Goal: Transaction & Acquisition: Purchase product/service

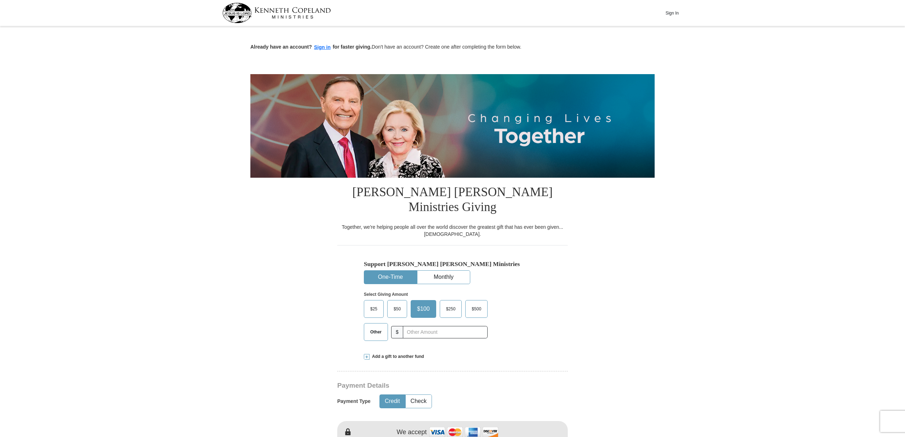
click at [375, 304] on span "$25" at bounding box center [374, 309] width 14 height 11
click at [0, 0] on input "$25" at bounding box center [0, 0] width 0 height 0
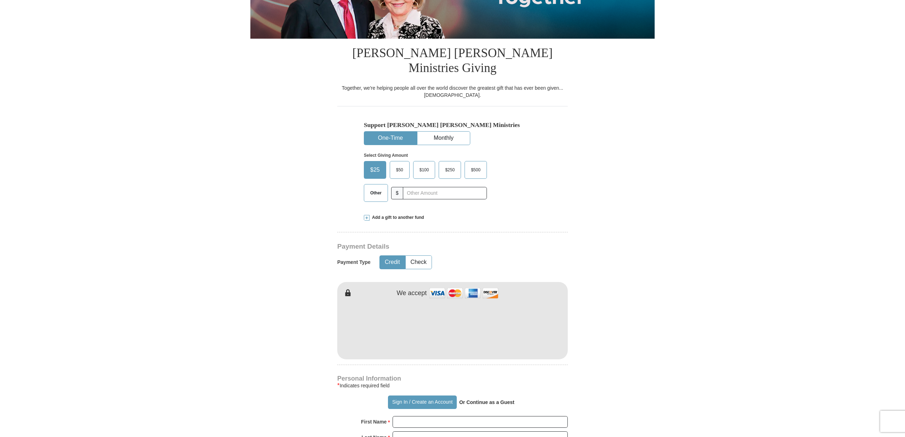
scroll to position [140, 0]
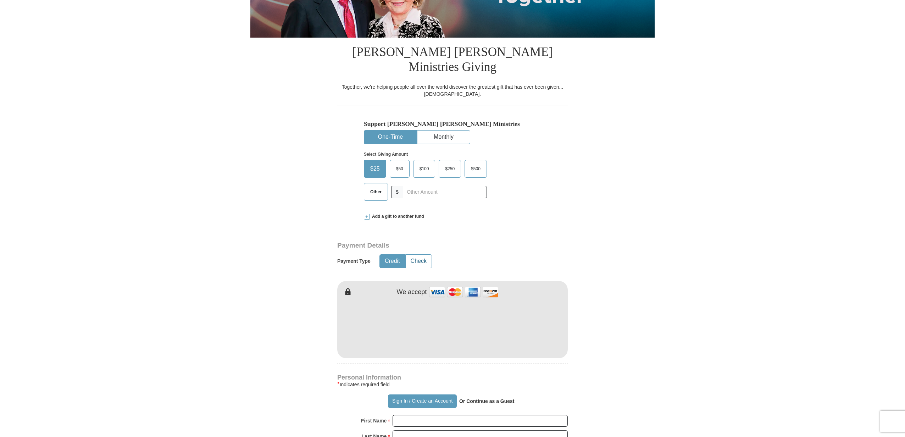
click at [421, 255] on button "Check" at bounding box center [419, 261] width 26 height 13
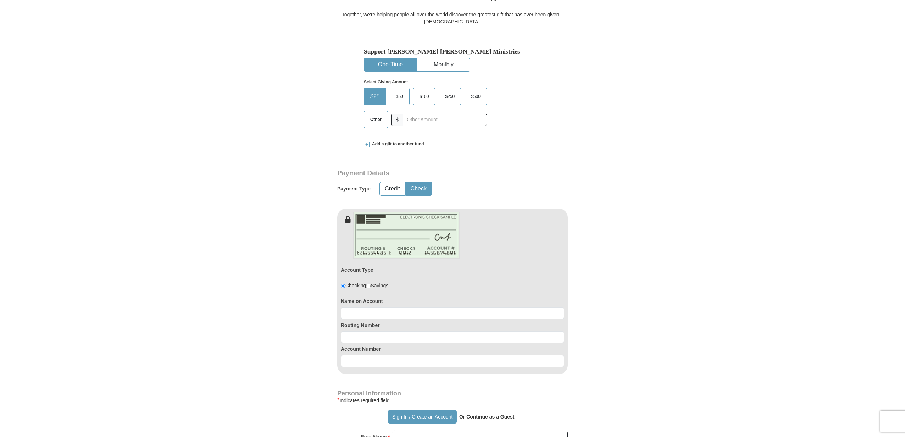
scroll to position [215, 0]
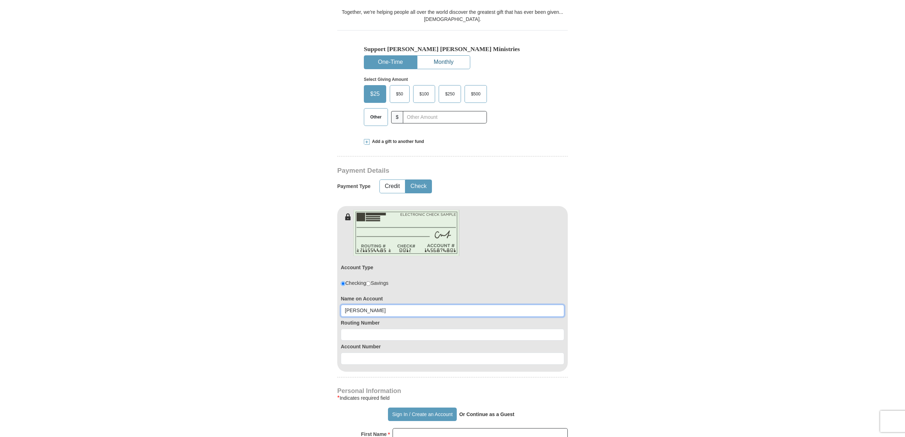
type input "ANTHONY"
click at [442, 56] on button "Monthly" at bounding box center [444, 62] width 53 height 13
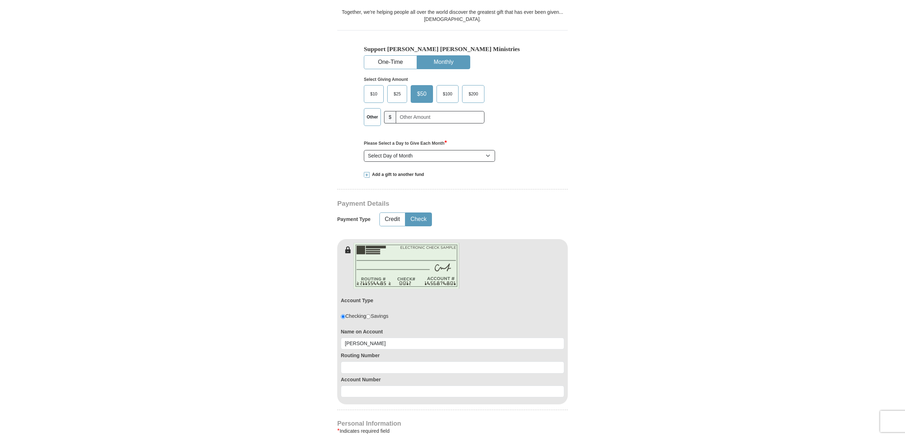
click at [395, 89] on span "$25" at bounding box center [397, 94] width 14 height 11
click at [0, 0] on input "$25" at bounding box center [0, 0] width 0 height 0
select select "15"
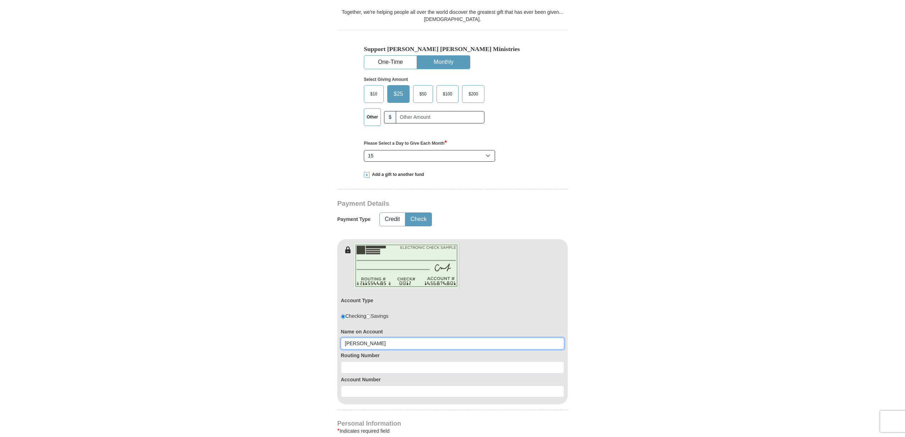
click at [389, 338] on input "ANTHONY" at bounding box center [453, 344] width 224 height 12
type input "ANTHONY LUMPKIN"
click at [386, 56] on button "One-Time" at bounding box center [390, 62] width 53 height 13
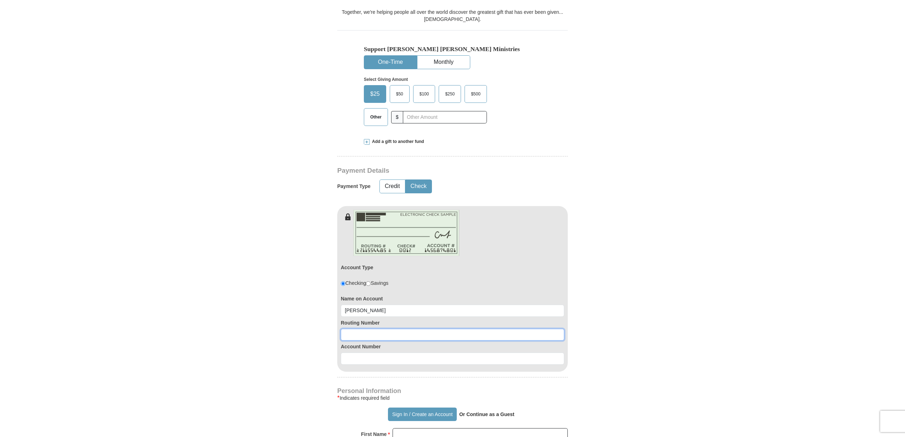
click at [385, 329] on input at bounding box center [453, 335] width 224 height 12
type input "031176110"
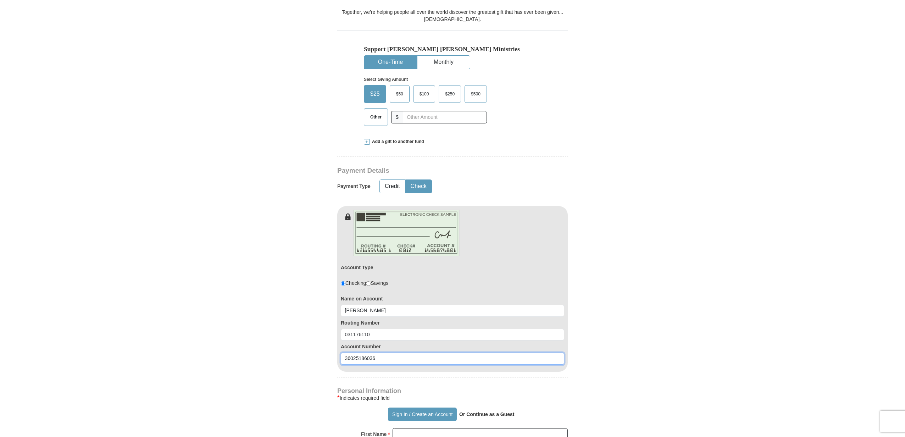
type input "36025186036"
click at [602, 343] on form "Already have an account? Sign in for faster giving. Don't have an account? Crea…" at bounding box center [452, 302] width 404 height 978
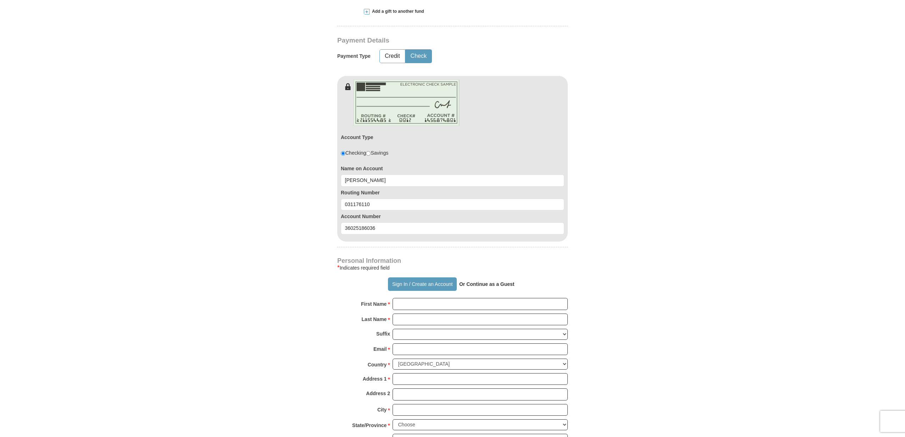
scroll to position [346, 0]
click at [428, 277] on button "Sign In / Create an Account" at bounding box center [422, 283] width 68 height 13
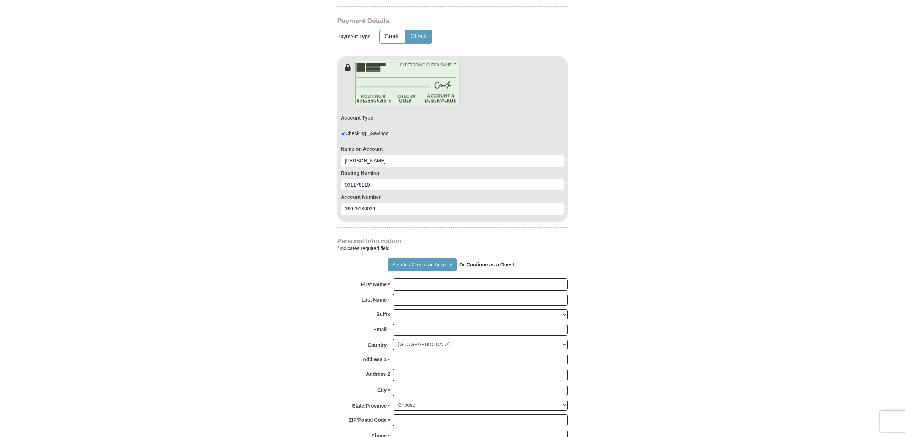
scroll to position [371, 0]
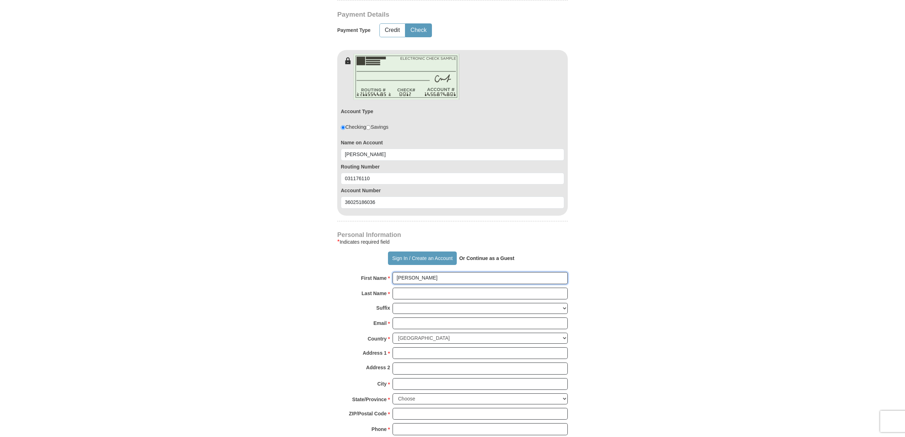
type input "ANTHONY"
type input "LUMPIN"
type input "anthonylumpkin1@gmail.com"
type input "4070 TIMBER TRAIL"
type input "MEDINA"
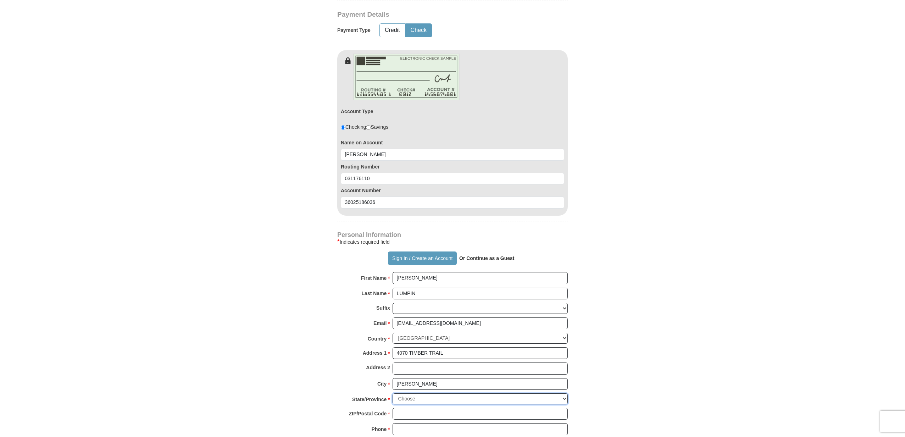
select select "OH"
type input "44256"
type input "2162725884"
click at [583, 348] on form "Already have an account? Sign in for faster giving. Don't have an account? Crea…" at bounding box center [452, 146] width 404 height 978
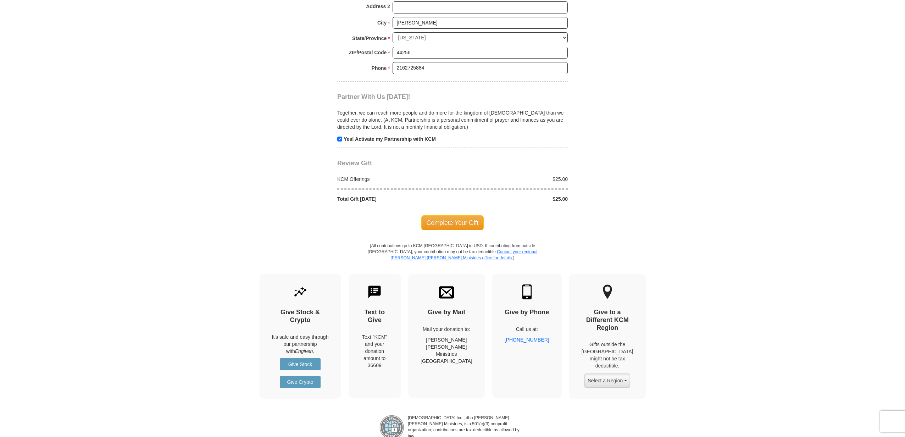
scroll to position [730, 0]
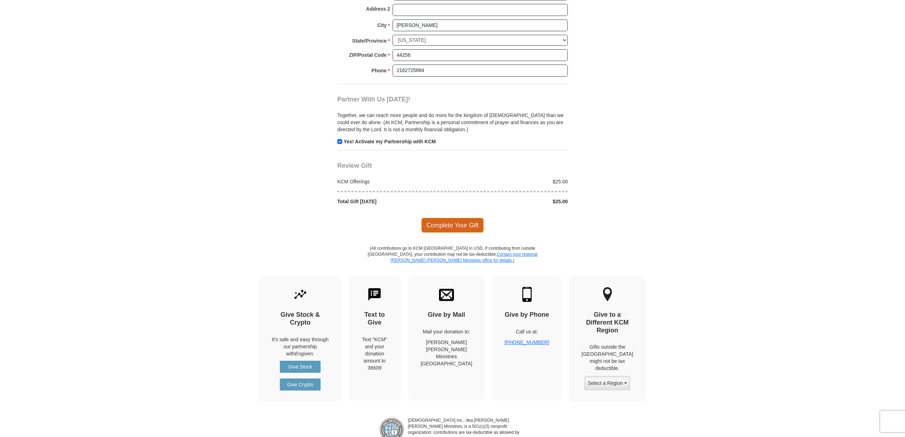
click at [452, 218] on span "Complete Your Gift" at bounding box center [452, 225] width 63 height 15
